Goal: Contribute content

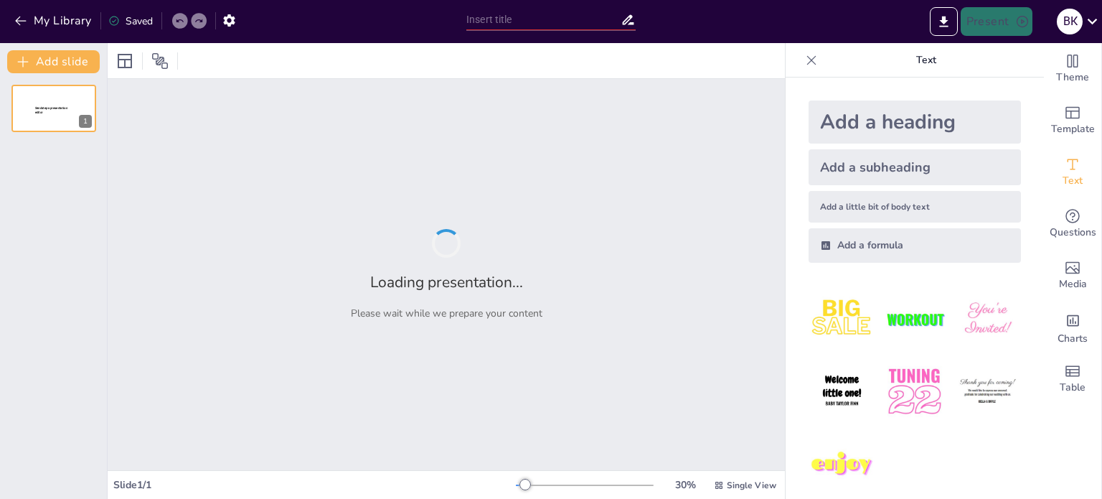
type input "Проблеми доказування у "журналістських" справах: Актуальні виклики"
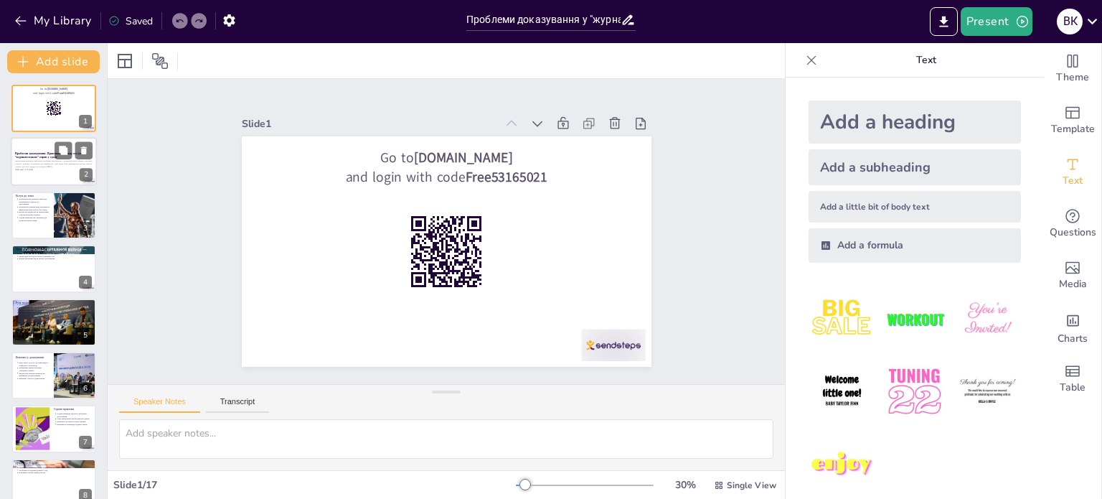
click at [34, 160] on p "Презентація розглядає актуальні проблеми доказування у журналістських справах, …" at bounding box center [53, 164] width 77 height 8
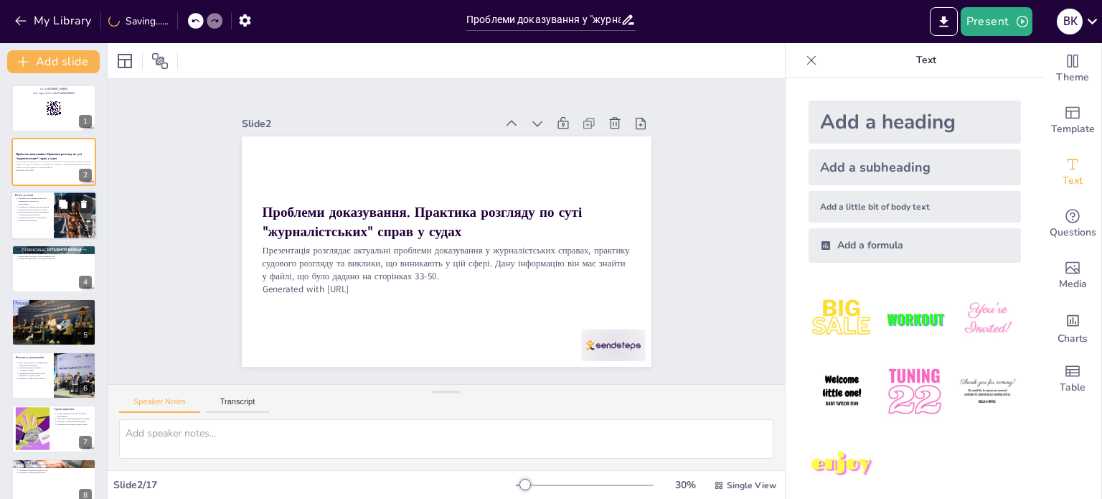
click at [36, 217] on p "Судова практика має значення для журналістських справ." at bounding box center [34, 219] width 32 height 6
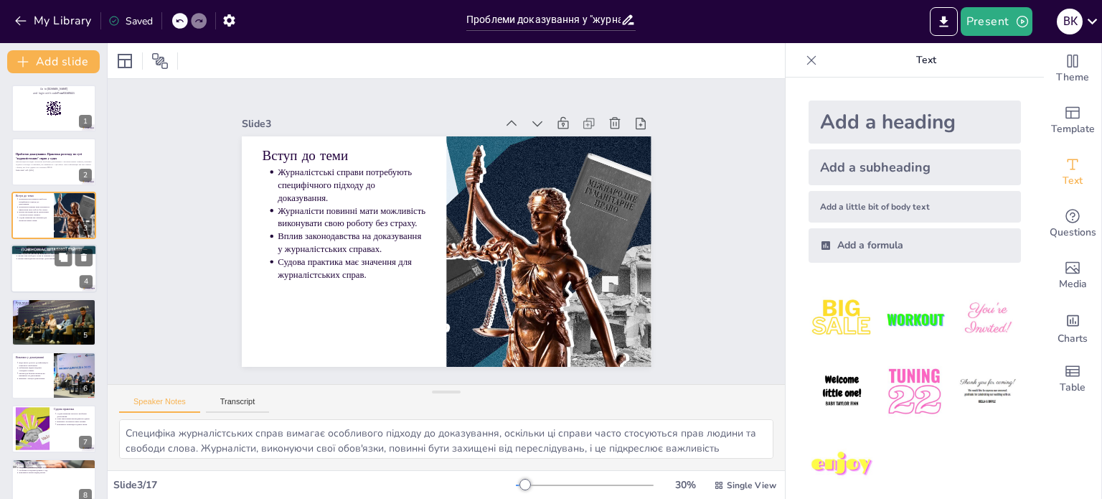
click at [37, 268] on div at bounding box center [54, 268] width 86 height 49
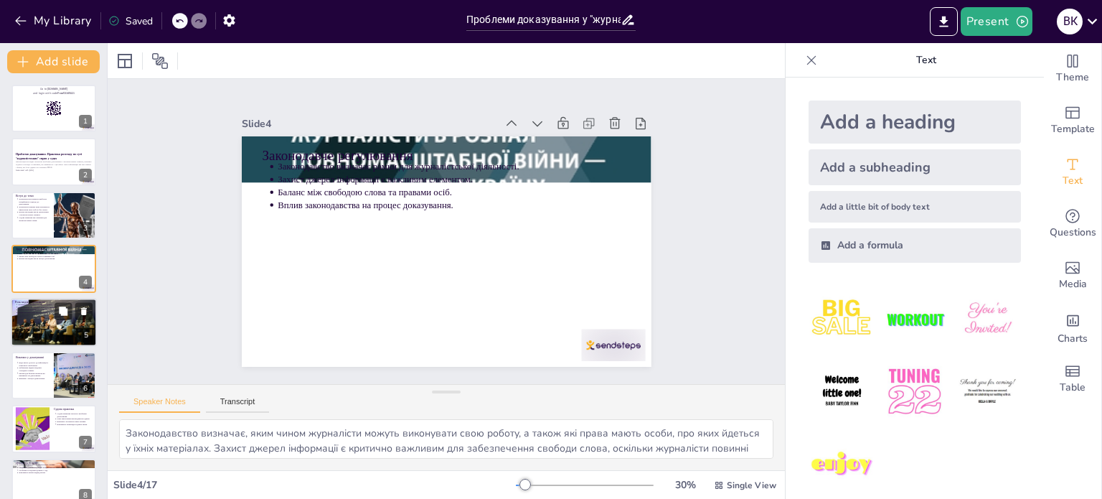
click at [26, 326] on div at bounding box center [54, 321] width 86 height 57
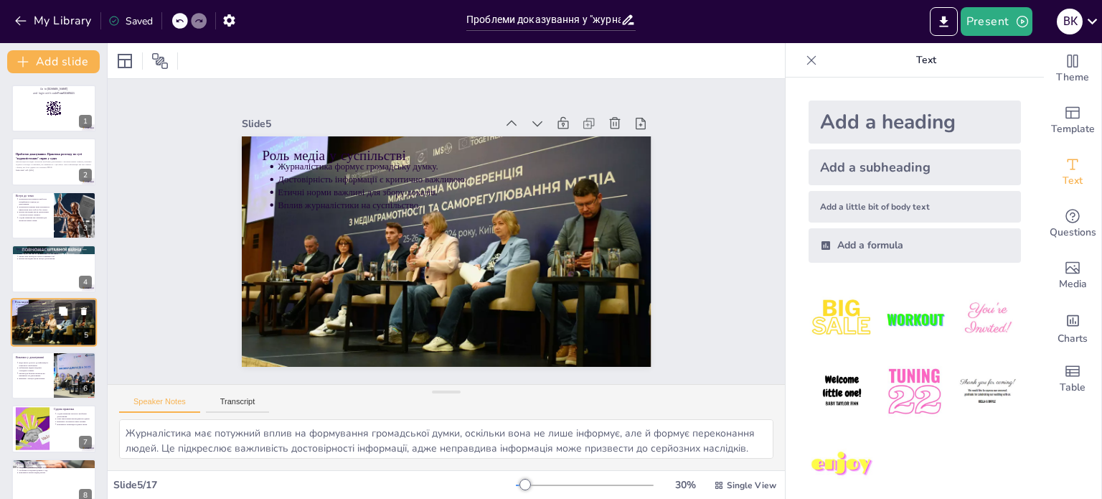
scroll to position [36, 0]
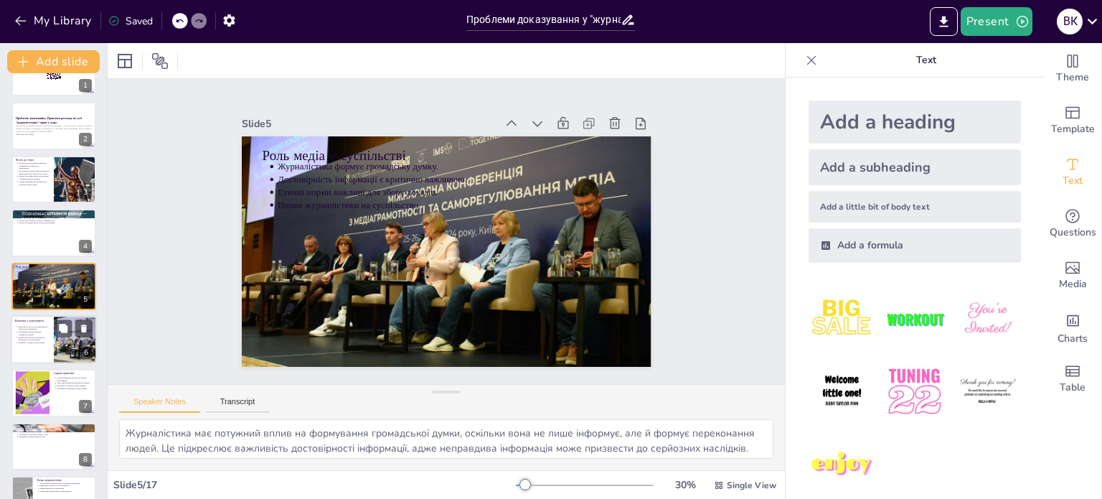
click at [32, 349] on div at bounding box center [54, 339] width 86 height 49
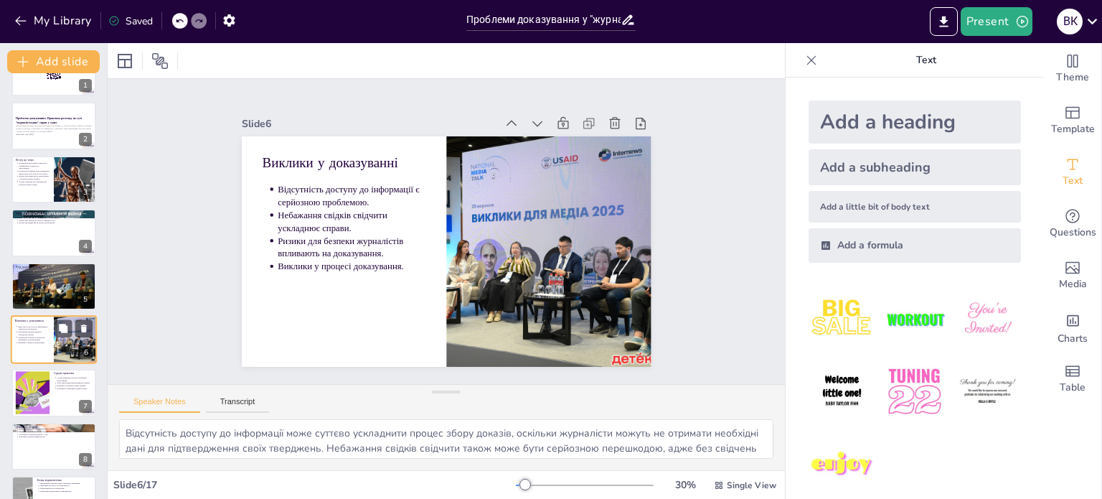
scroll to position [89, 0]
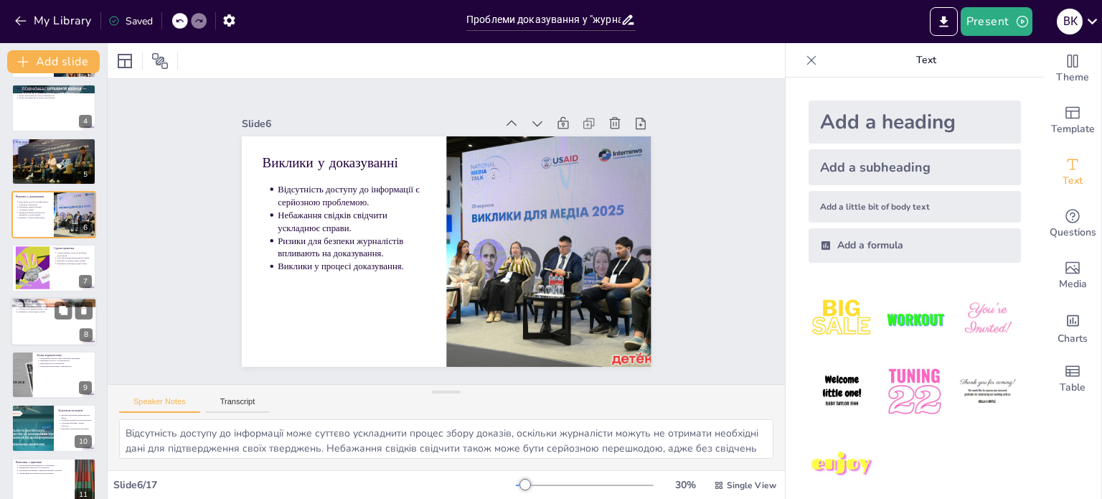
click at [36, 330] on div at bounding box center [54, 321] width 86 height 49
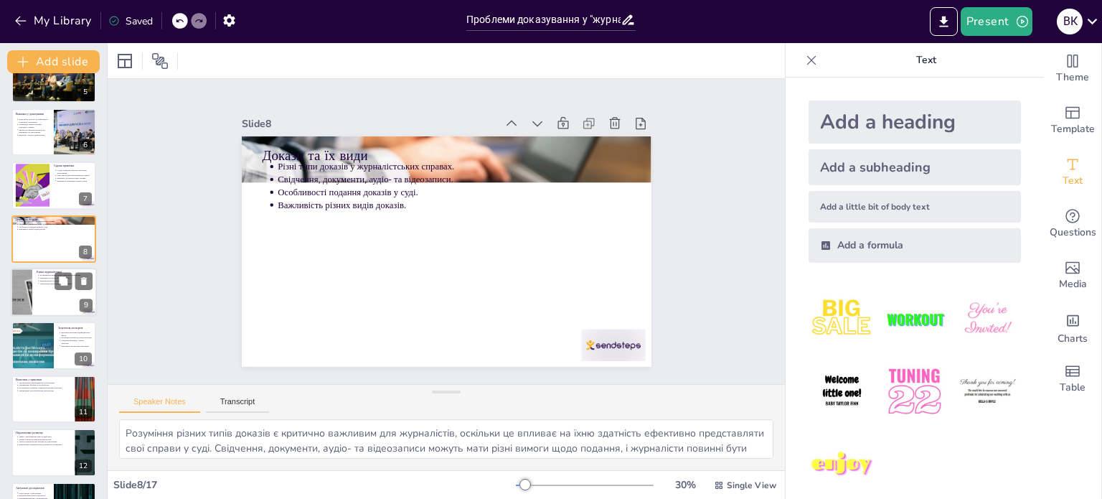
scroll to position [268, 0]
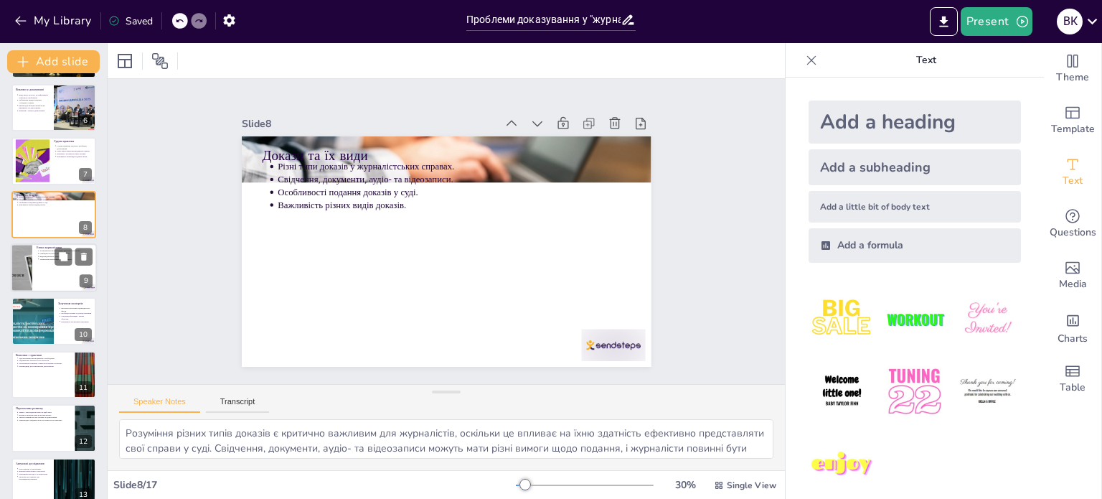
click at [40, 281] on div at bounding box center [54, 267] width 86 height 49
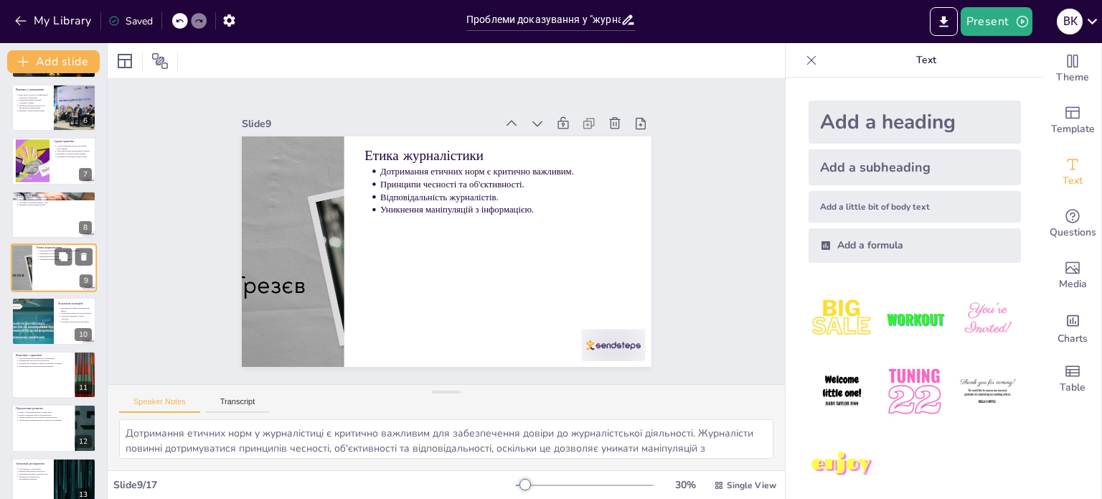
scroll to position [250, 0]
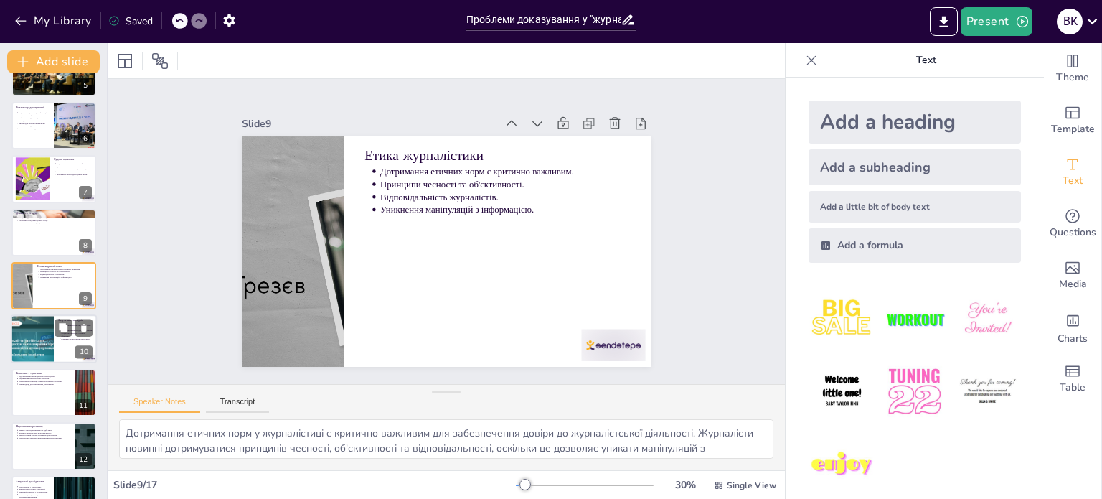
click at [37, 328] on div at bounding box center [32, 339] width 93 height 49
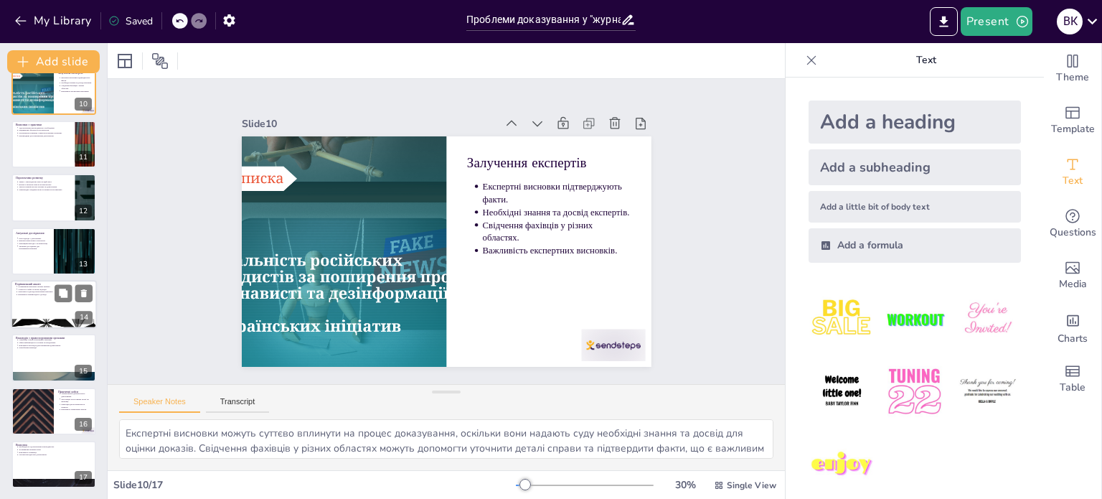
scroll to position [499, 0]
click at [29, 393] on div at bounding box center [32, 410] width 86 height 49
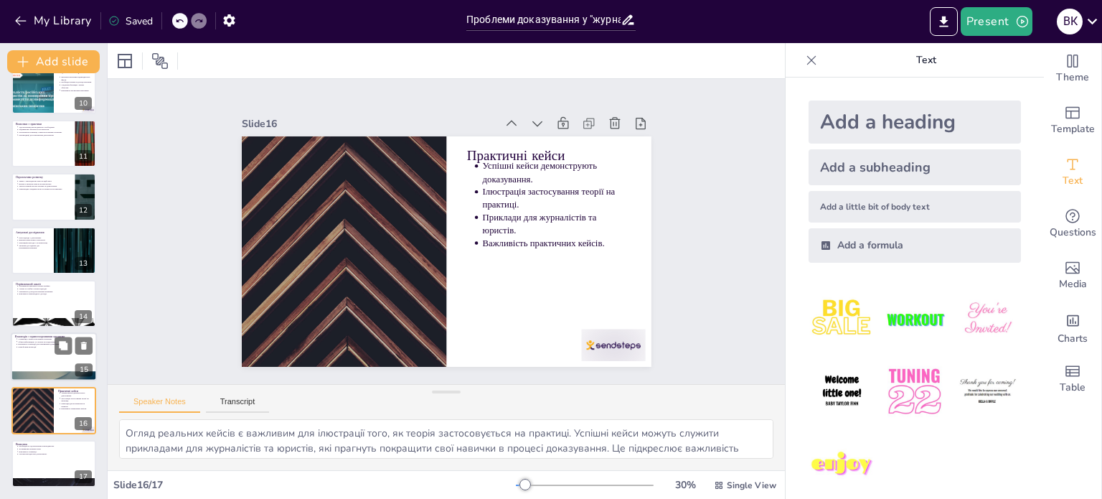
click at [34, 336] on p "Взаємодія з правоохоронними органами" at bounding box center [53, 336] width 77 height 4
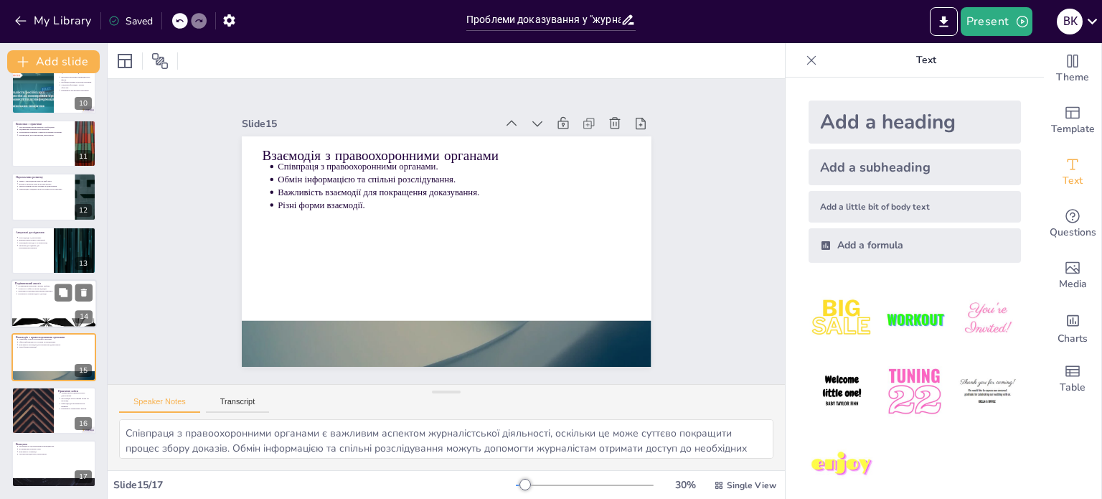
click at [30, 299] on div at bounding box center [54, 303] width 86 height 49
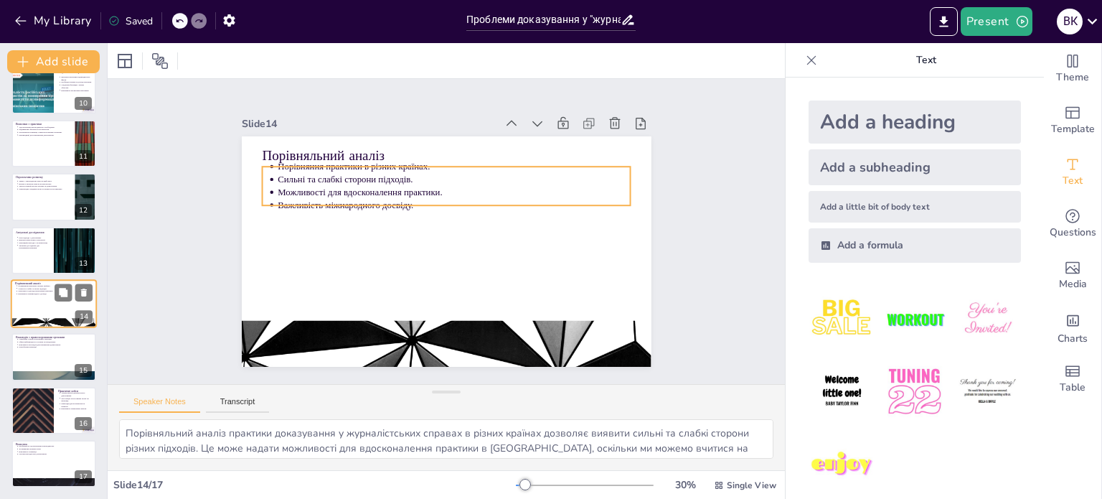
click at [27, 293] on p "Важливість міжнародного досвіду." at bounding box center [55, 294] width 75 height 3
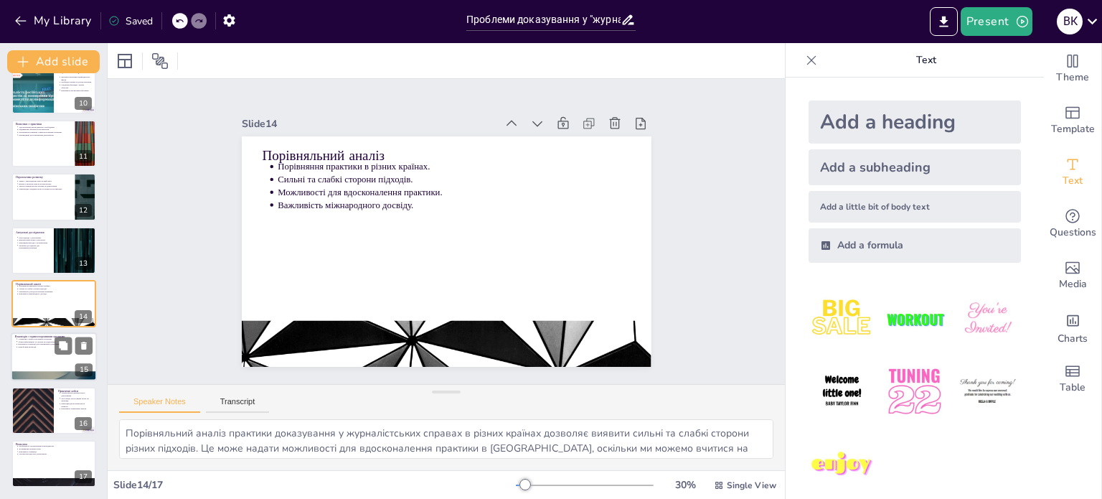
click at [29, 347] on p "Різні форми взаємодії." at bounding box center [55, 347] width 75 height 3
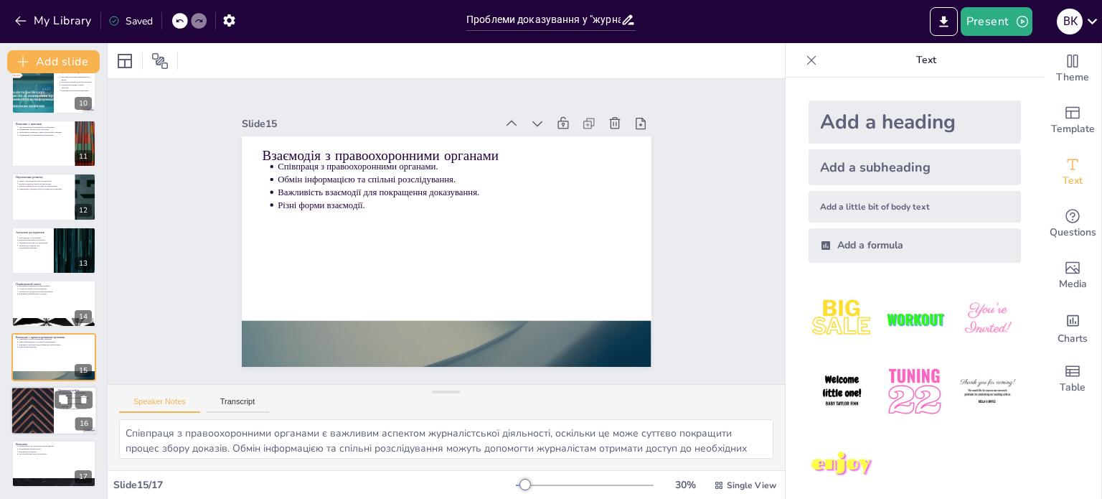
click at [40, 387] on div at bounding box center [32, 410] width 86 height 49
type textarea "Огляд реальних кейсів є важливим для ілюстрації того, як теорія застосовується …"
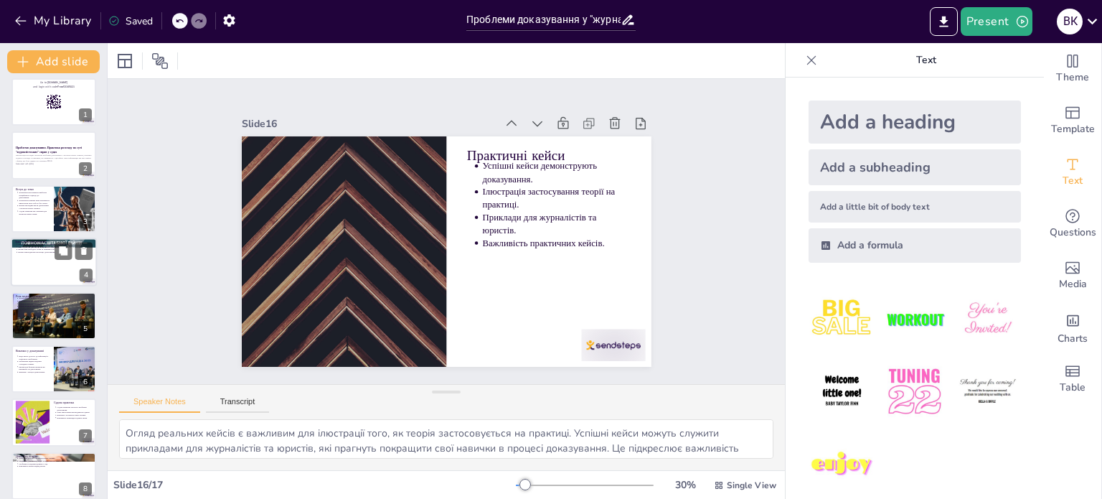
scroll to position [0, 0]
